Goal: Information Seeking & Learning: Understand process/instructions

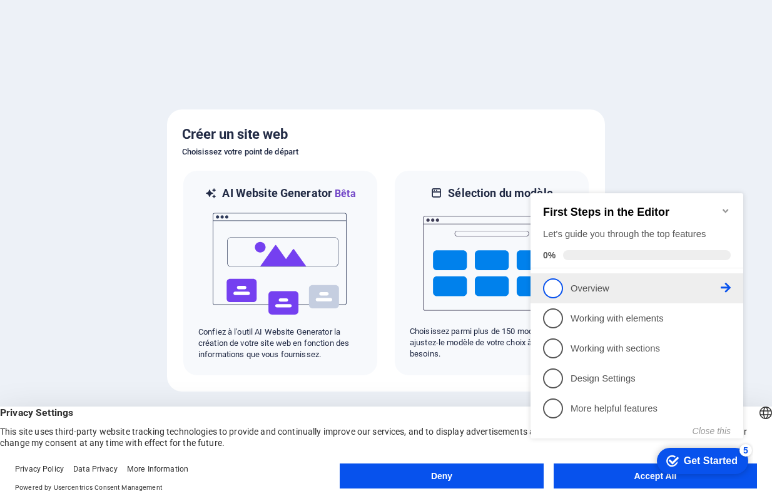
click at [553, 287] on span "1" at bounding box center [553, 289] width 20 height 20
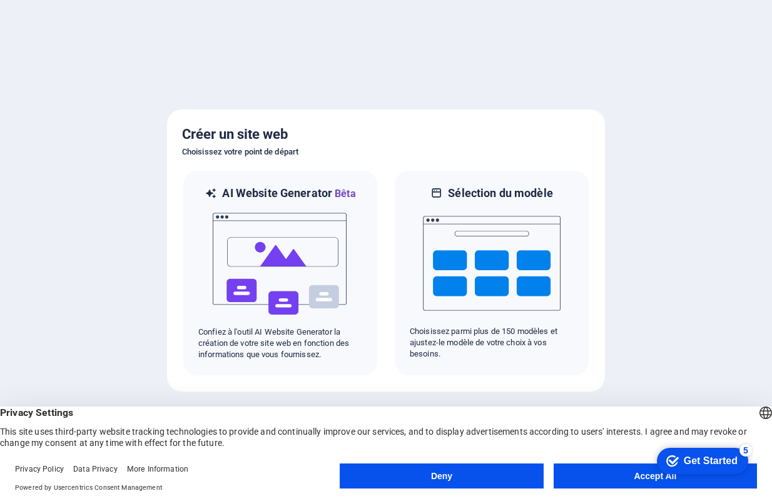
click at [637, 483] on button "Accept All" at bounding box center [655, 476] width 203 height 25
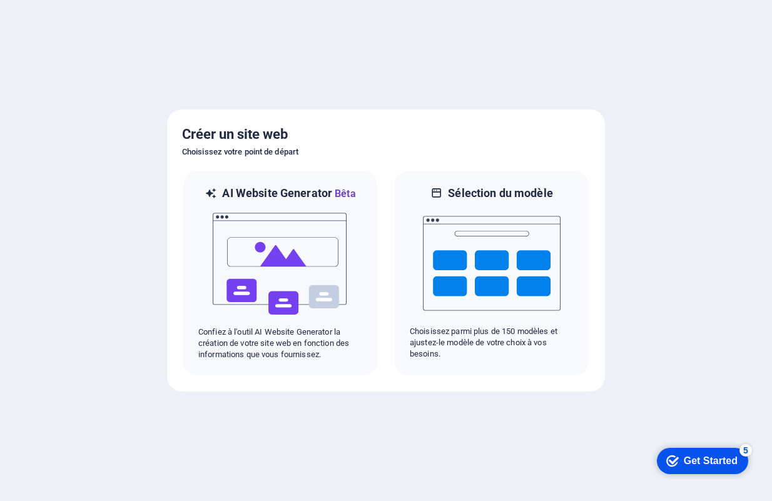
click at [700, 462] on div "Get Started" at bounding box center [711, 461] width 54 height 11
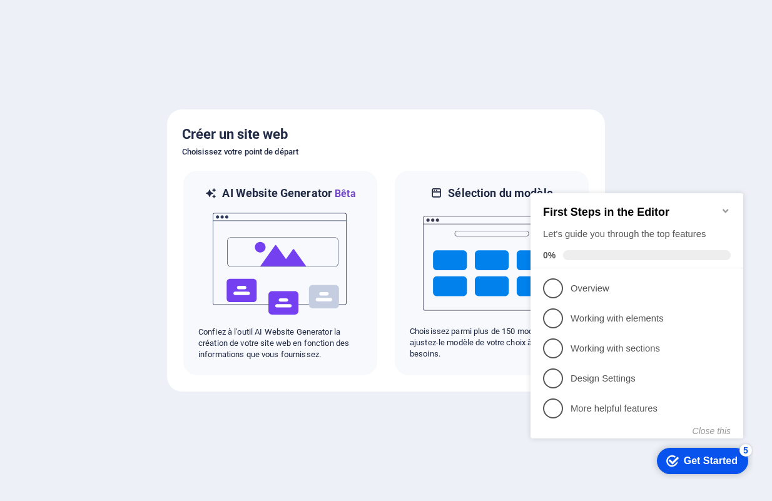
click at [703, 462] on div "Get Started" at bounding box center [711, 461] width 54 height 11
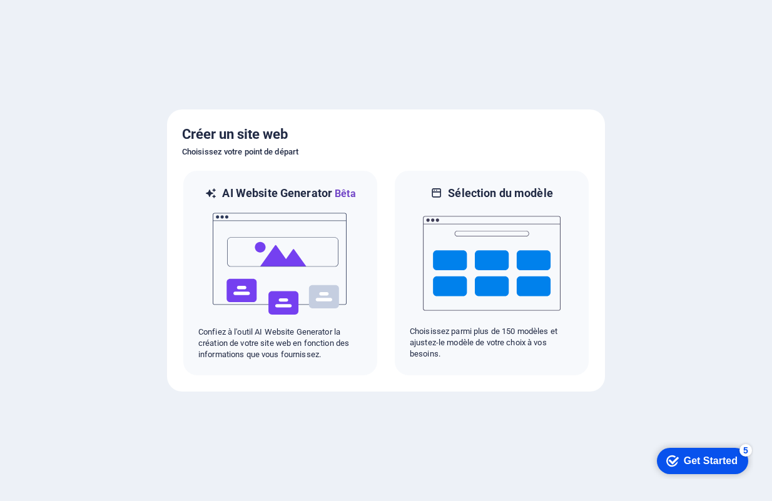
click at [738, 467] on div "Get Started" at bounding box center [711, 461] width 54 height 11
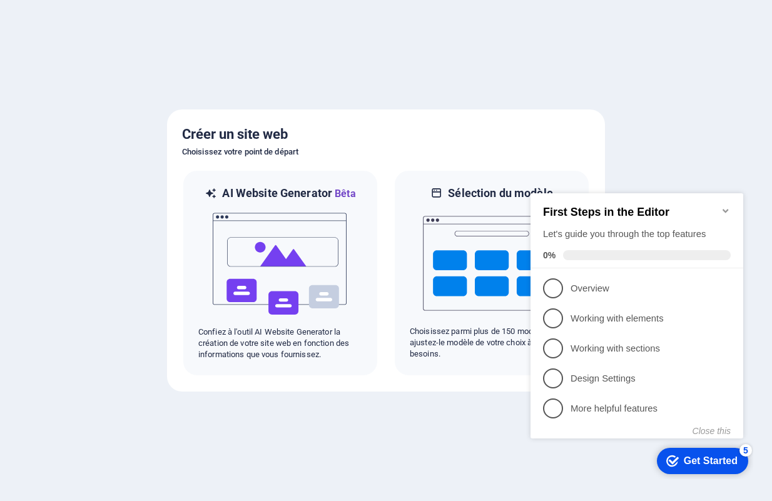
click at [703, 462] on div "Get Started" at bounding box center [711, 461] width 54 height 11
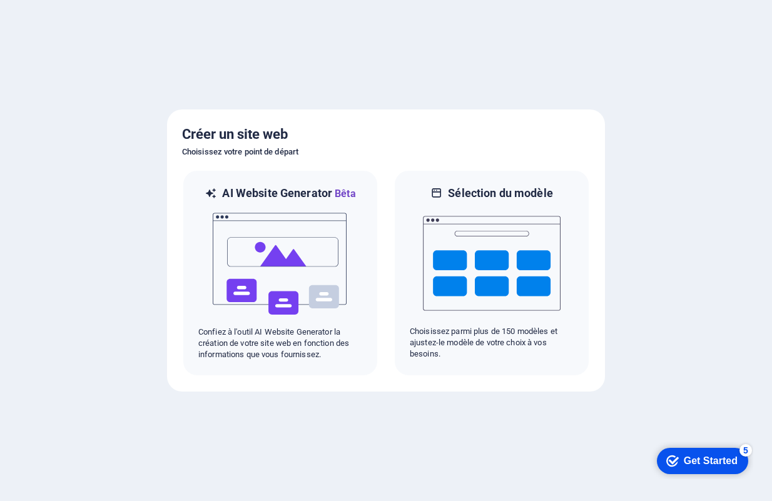
click at [738, 467] on div "Get Started" at bounding box center [711, 461] width 54 height 11
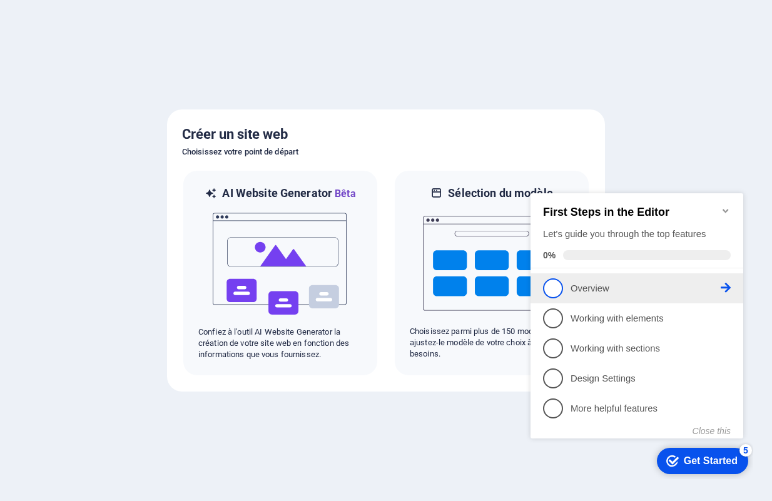
click at [727, 290] on icon at bounding box center [726, 288] width 10 height 10
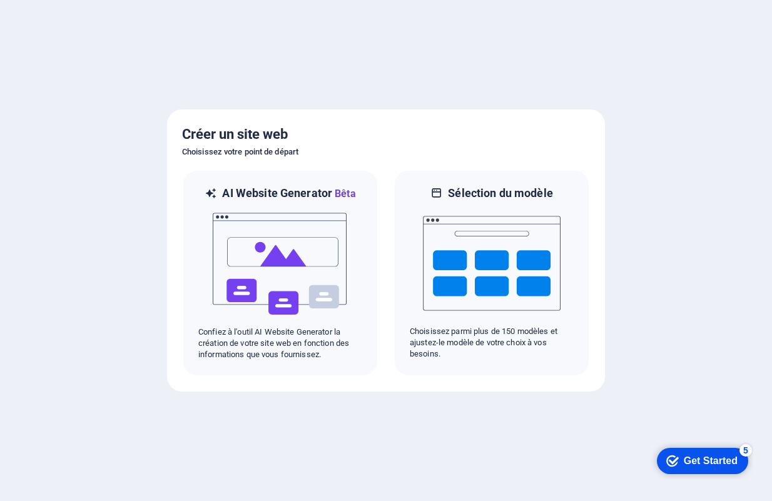
click at [702, 458] on div "Get Started" at bounding box center [711, 461] width 54 height 11
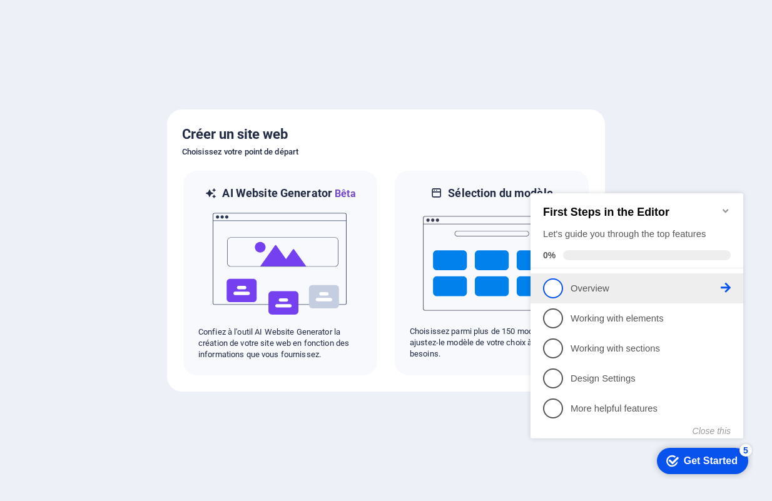
click at [558, 283] on span "1" at bounding box center [553, 289] width 20 height 20
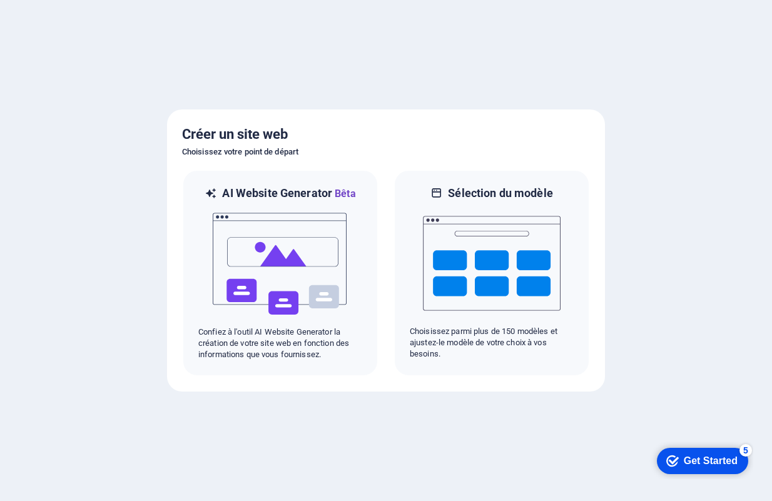
click at [723, 474] on div "checkmark Get Started 5 First Steps in the Editor Let's guide you through the t…" at bounding box center [700, 461] width 106 height 38
click at [717, 468] on div "checkmark Get Started 5" at bounding box center [702, 461] width 91 height 26
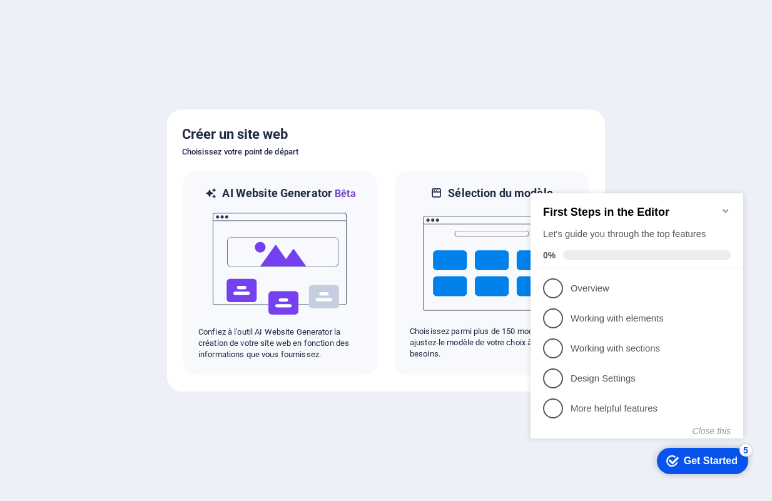
click at [725, 206] on icon "Minimize checklist" at bounding box center [726, 211] width 10 height 10
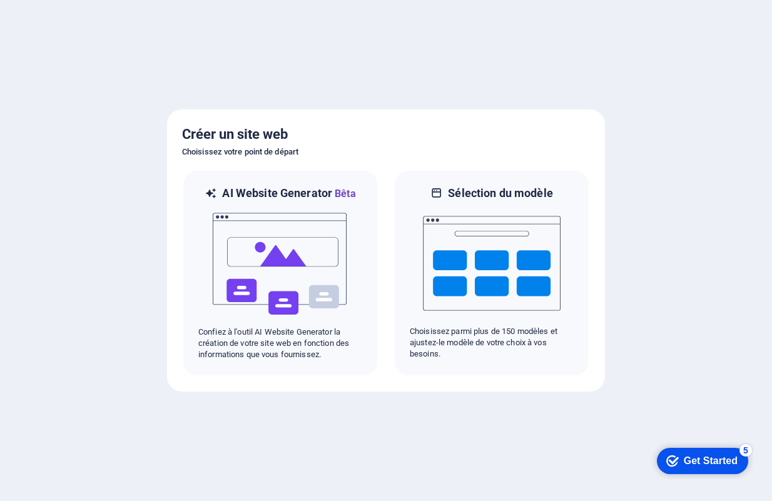
click at [706, 471] on div "checkmark Get Started 5" at bounding box center [702, 461] width 91 height 26
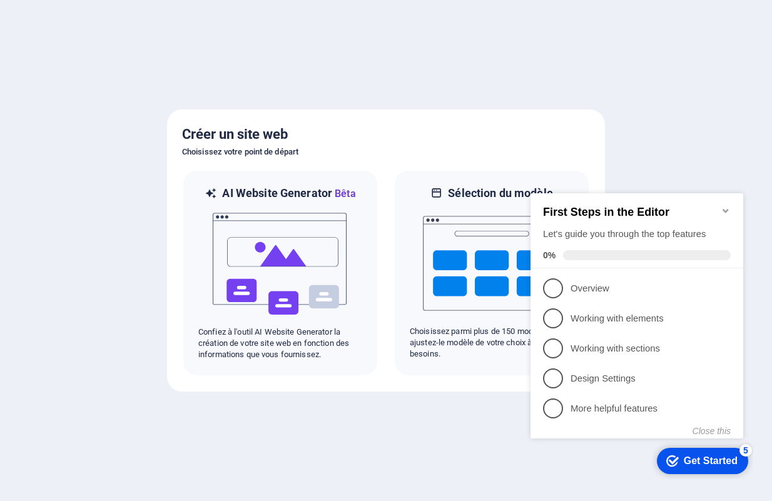
click at [620, 250] on span at bounding box center [647, 255] width 168 height 10
click at [710, 429] on button "Close this" at bounding box center [712, 431] width 38 height 10
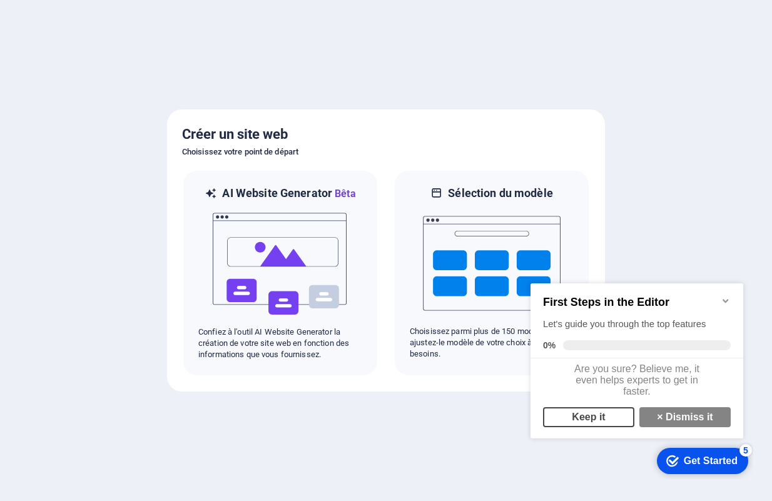
click at [595, 424] on link "Keep it" at bounding box center [588, 417] width 91 height 20
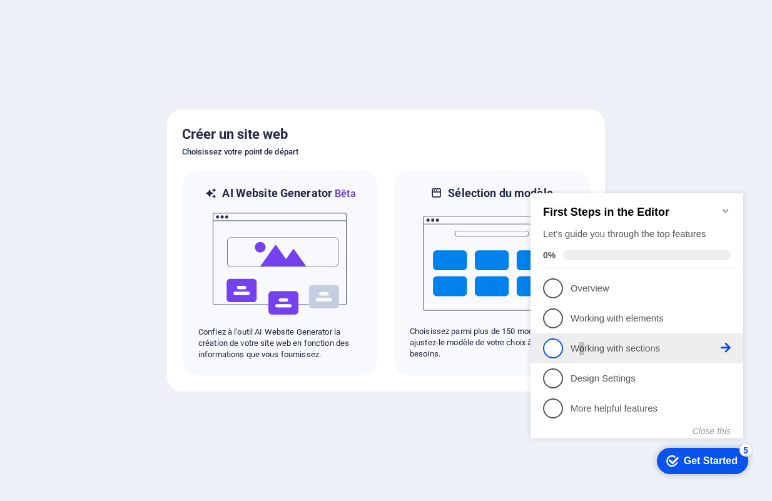
click at [582, 342] on p "Working with sections - incomplete" at bounding box center [646, 348] width 150 height 13
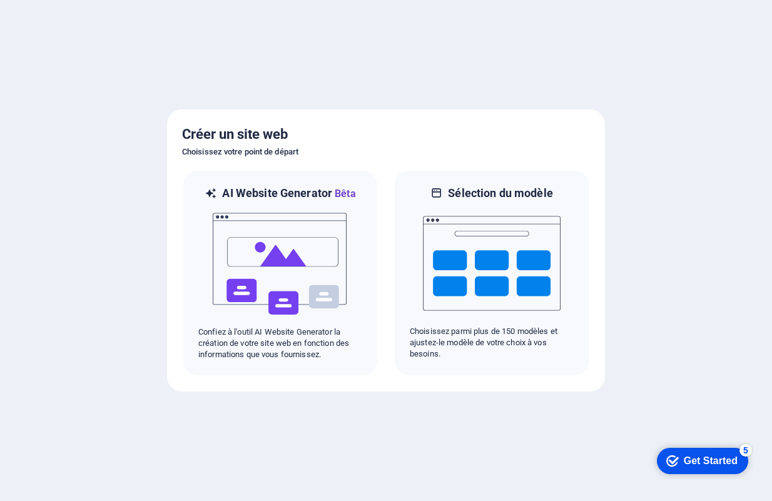
click at [674, 458] on icon "Get Started 5 items remaining, 0% complete" at bounding box center [673, 461] width 13 height 11
